Goal: Information Seeking & Learning: Learn about a topic

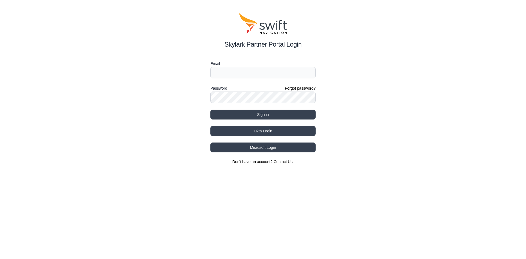
click at [219, 65] on label "Email" at bounding box center [262, 63] width 105 height 7
click at [227, 70] on input "Email" at bounding box center [262, 73] width 105 height 12
type input "[PERSON_NAME][EMAIL_ADDRESS][PERSON_NAME][DOMAIN_NAME]"
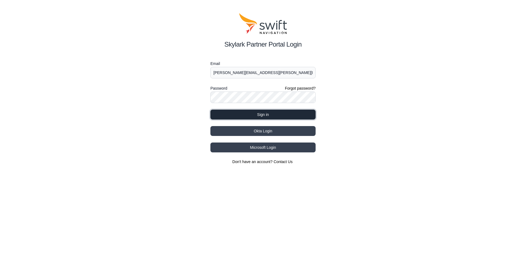
click at [267, 111] on button "Sign in" at bounding box center [262, 115] width 105 height 10
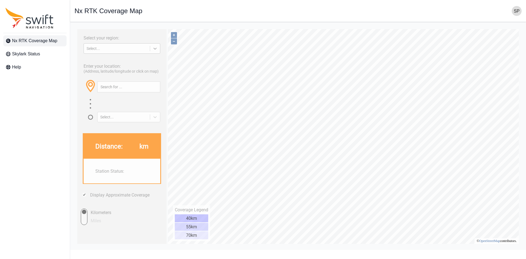
click at [154, 51] on icon at bounding box center [154, 48] width 5 height 5
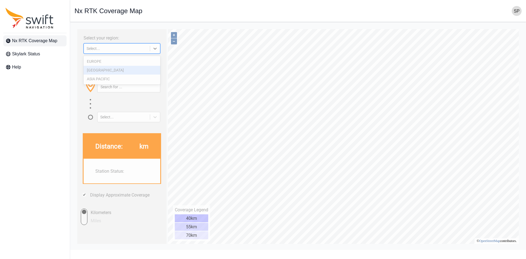
drag, startPoint x: 114, startPoint y: 73, endPoint x: 147, endPoint y: 108, distance: 48.5
click at [114, 73] on div "[GEOGRAPHIC_DATA]" at bounding box center [122, 70] width 77 height 9
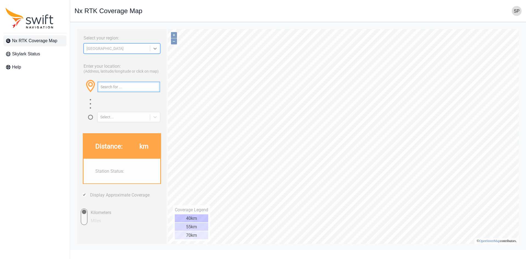
click at [129, 88] on input "text" at bounding box center [129, 87] width 62 height 10
type input "[STREET_ADDRESS] [GEOGRAPHIC_DATA], [GEOGRAPHIC_DATA]"
click at [83, 210] on input "Miles" at bounding box center [79, 217] width 16 height 16
radio input "true"
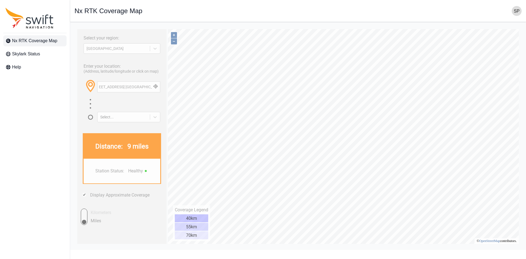
scroll to position [0, 0]
click at [86, 211] on input "Kilometers" at bounding box center [79, 217] width 16 height 16
radio input "true"
click at [155, 117] on icon at bounding box center [154, 116] width 5 height 5
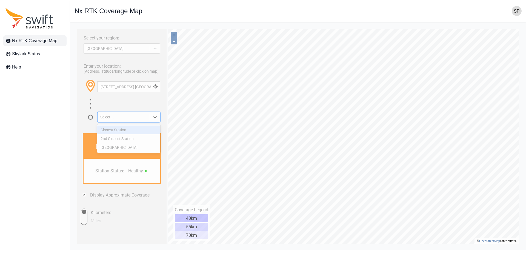
click at [154, 117] on icon at bounding box center [155, 117] width 3 height 2
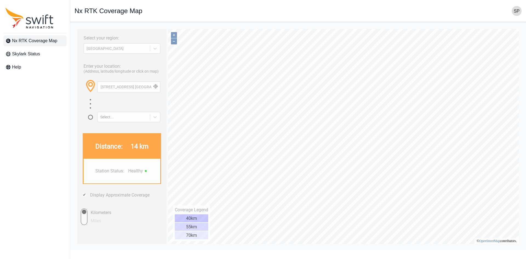
click at [283, 3] on nav "Open sidebar Nx RTK Coverage Map" at bounding box center [298, 11] width 456 height 22
